Goal: Information Seeking & Learning: Learn about a topic

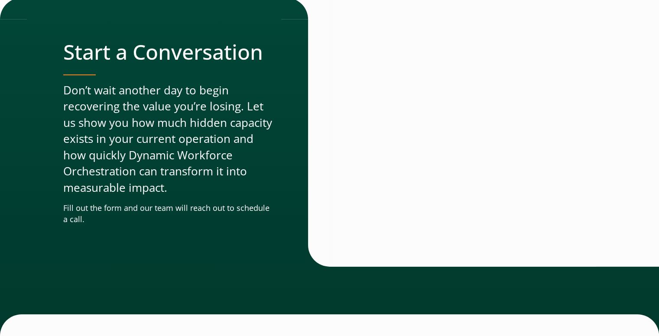
scroll to position [2962, 0]
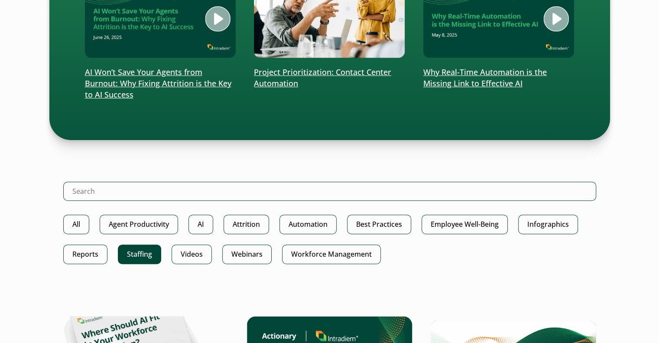
scroll to position [347, 0]
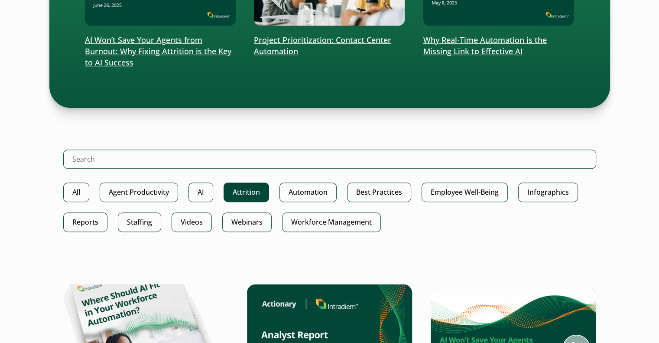
click at [253, 192] on link "Attrition" at bounding box center [246, 191] width 45 height 19
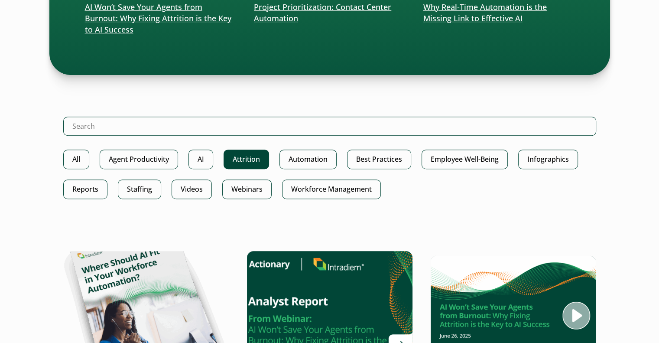
scroll to position [477, 0]
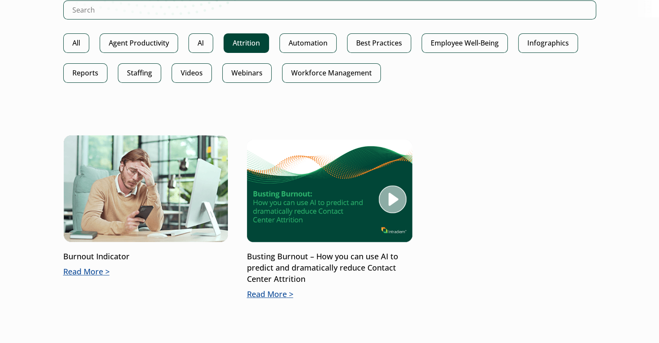
scroll to position [217, 0]
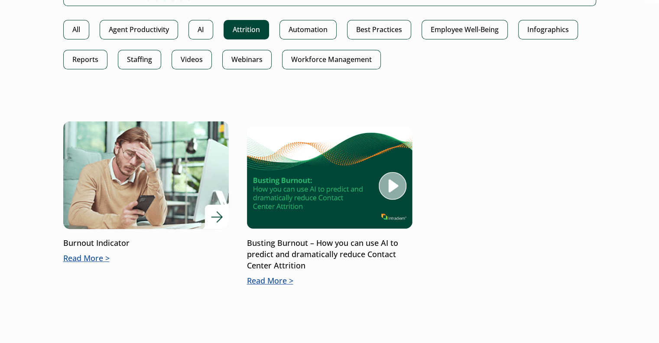
click at [107, 256] on p "Read More" at bounding box center [145, 258] width 165 height 11
